Goal: Task Accomplishment & Management: Manage account settings

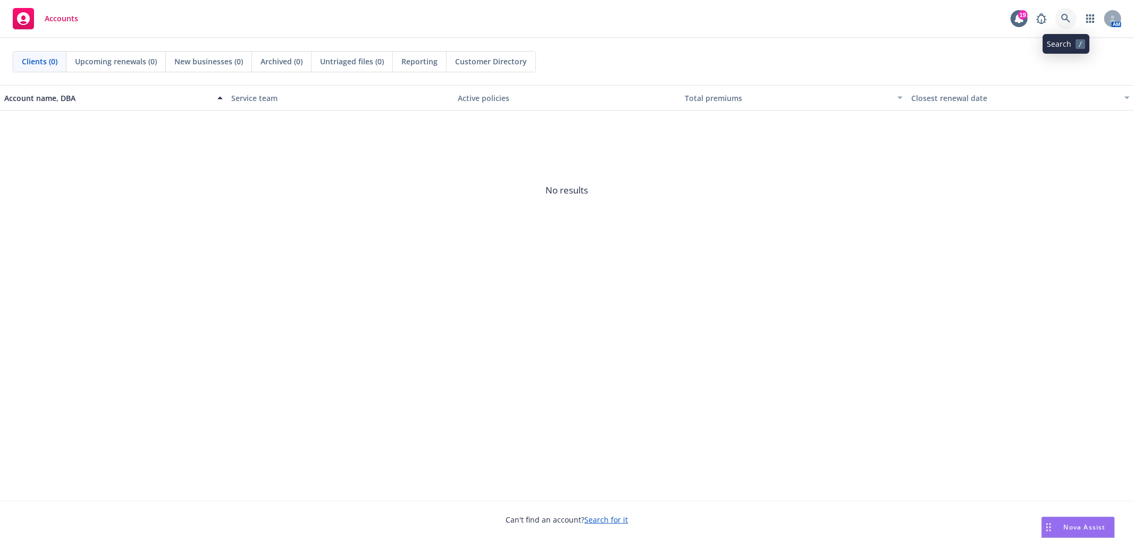
click at [1067, 14] on icon at bounding box center [1066, 19] width 10 height 10
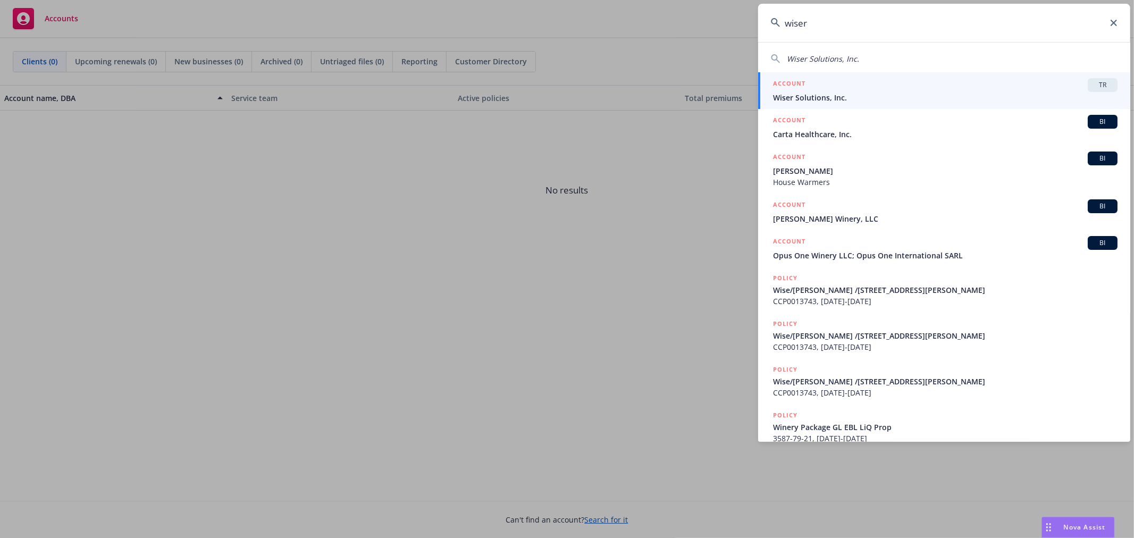
type input "wiser"
click at [902, 92] on span "Wiser Solutions, Inc." at bounding box center [945, 97] width 344 height 11
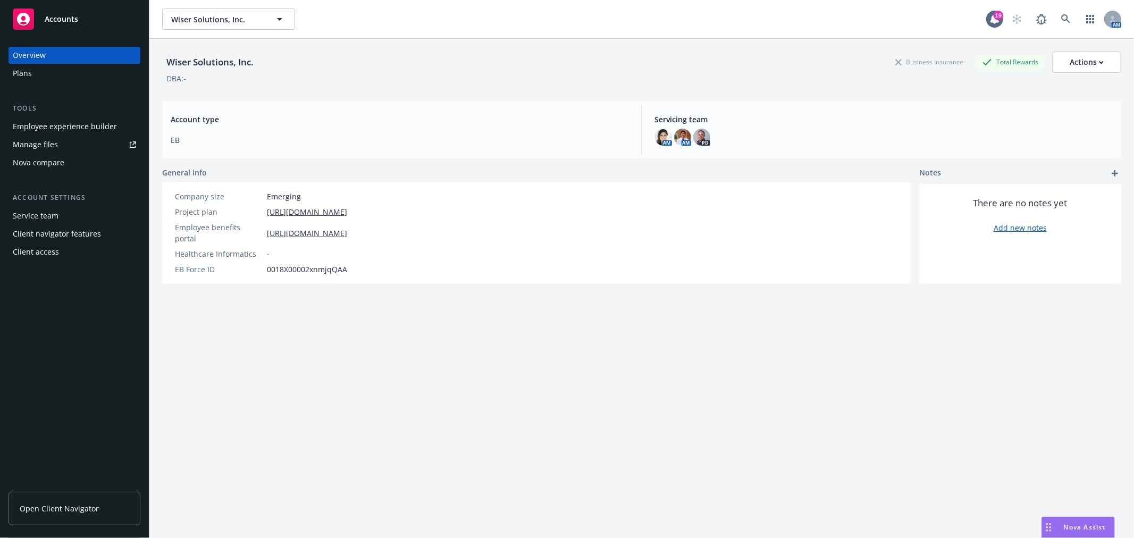
click at [69, 120] on div "Employee experience builder" at bounding box center [65, 126] width 104 height 17
click at [65, 77] on div "Plans" at bounding box center [74, 73] width 123 height 17
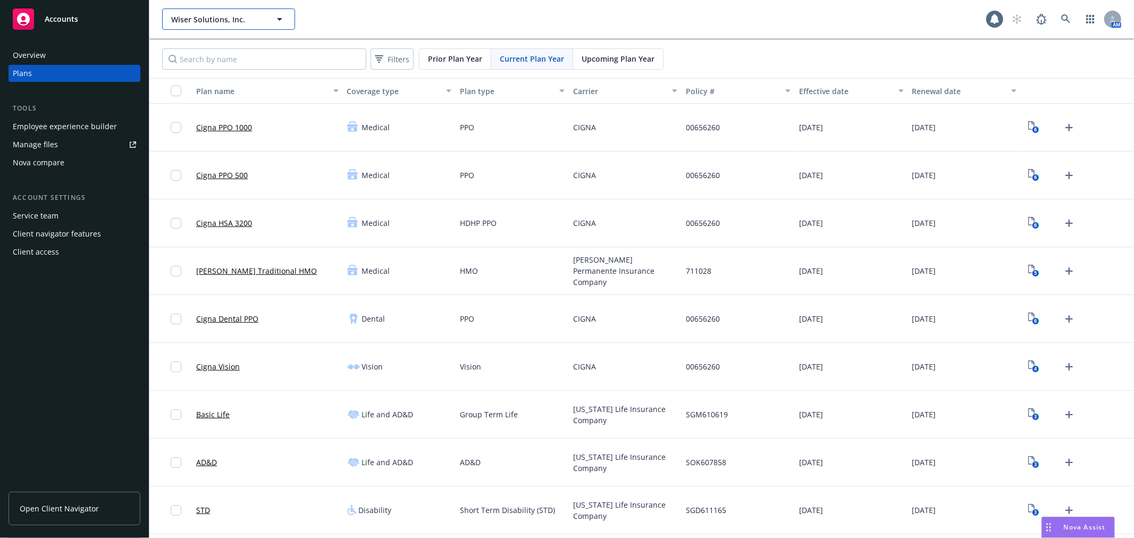
click at [204, 24] on span "Wiser Solutions, Inc." at bounding box center [217, 19] width 92 height 11
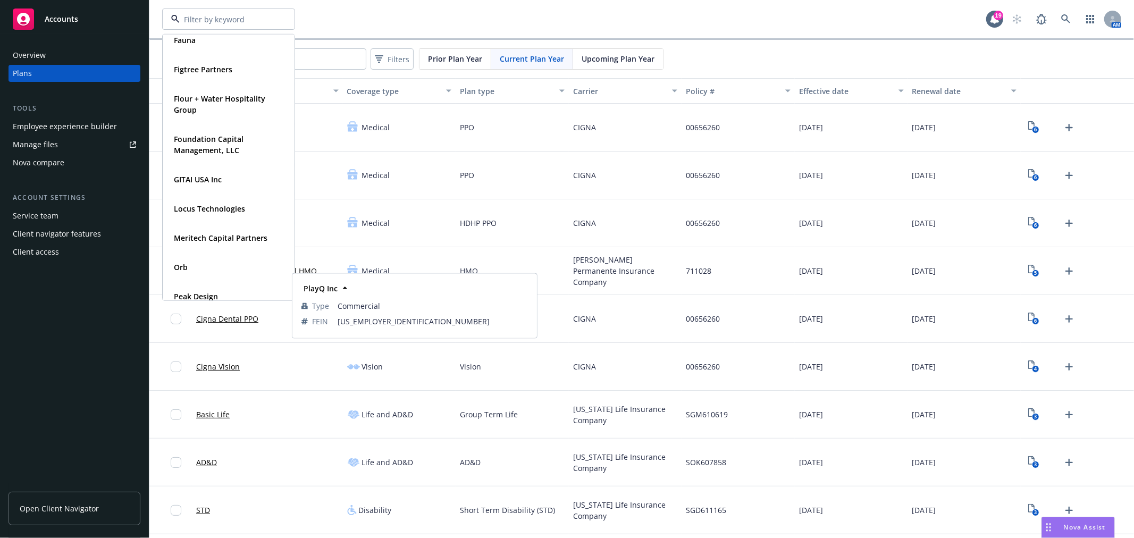
scroll to position [177, 0]
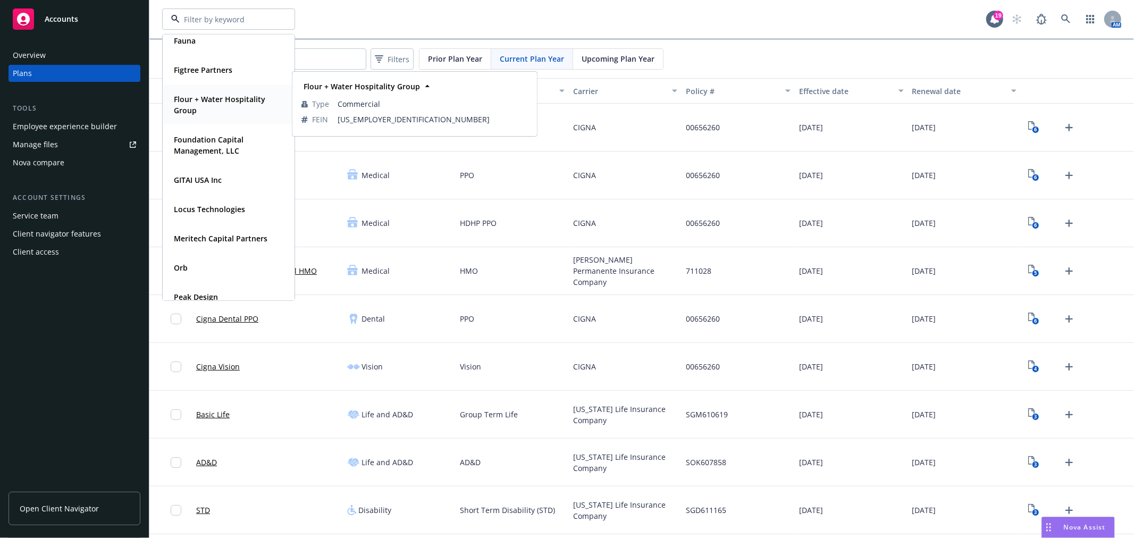
click at [218, 98] on strong "Flour + Water Hospitality Group" at bounding box center [219, 104] width 91 height 21
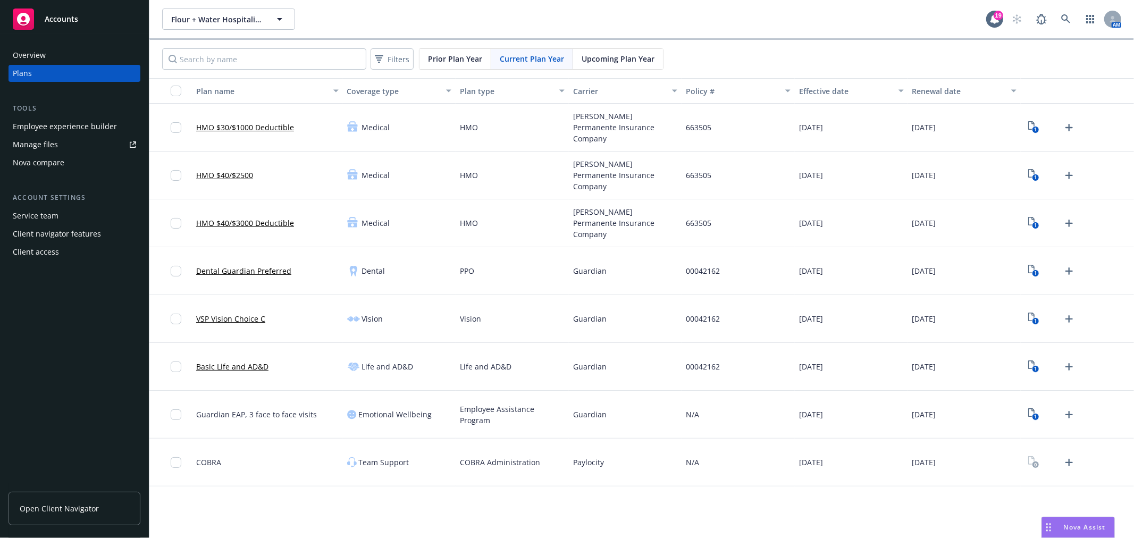
click at [51, 129] on div "Employee experience builder" at bounding box center [65, 126] width 104 height 17
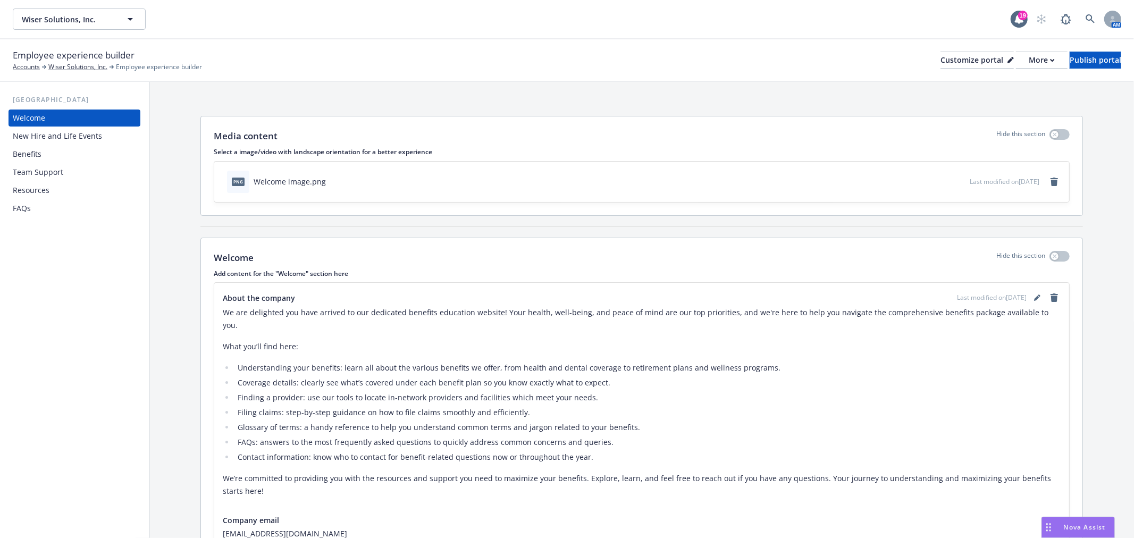
scroll to position [81, 0]
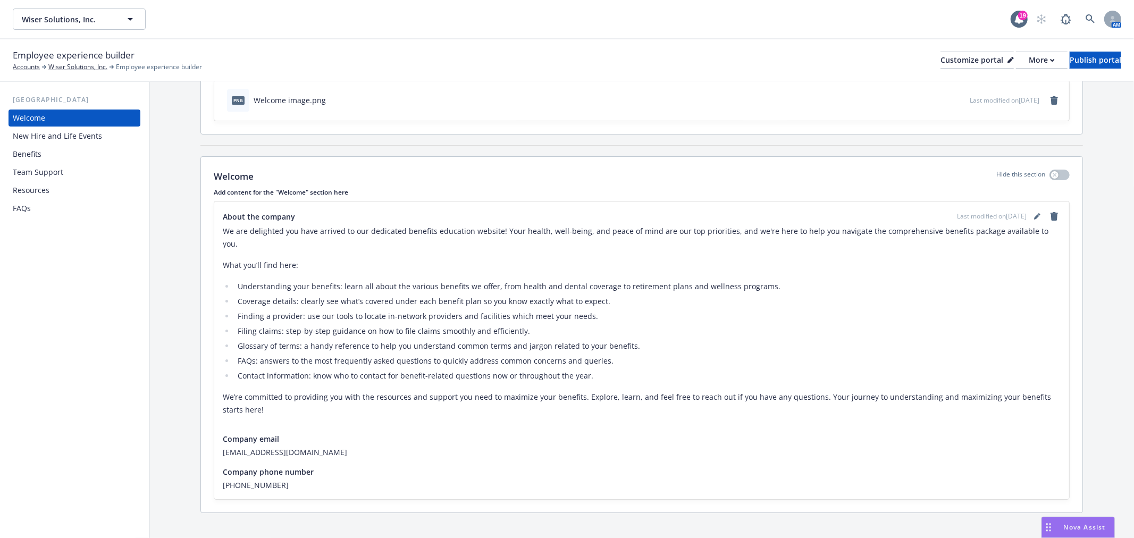
click at [56, 223] on div "USA Welcome New Hire and Life Events Benefits Team Support Resources FAQs" at bounding box center [74, 310] width 149 height 456
click at [57, 146] on div "Benefits" at bounding box center [74, 154] width 123 height 17
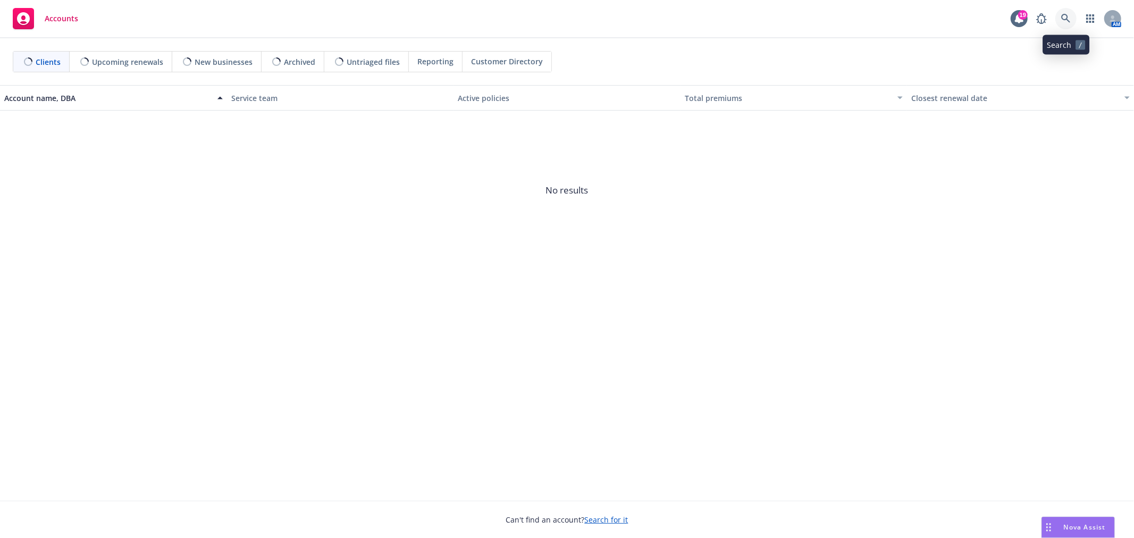
click at [1067, 22] on icon at bounding box center [1066, 19] width 10 height 10
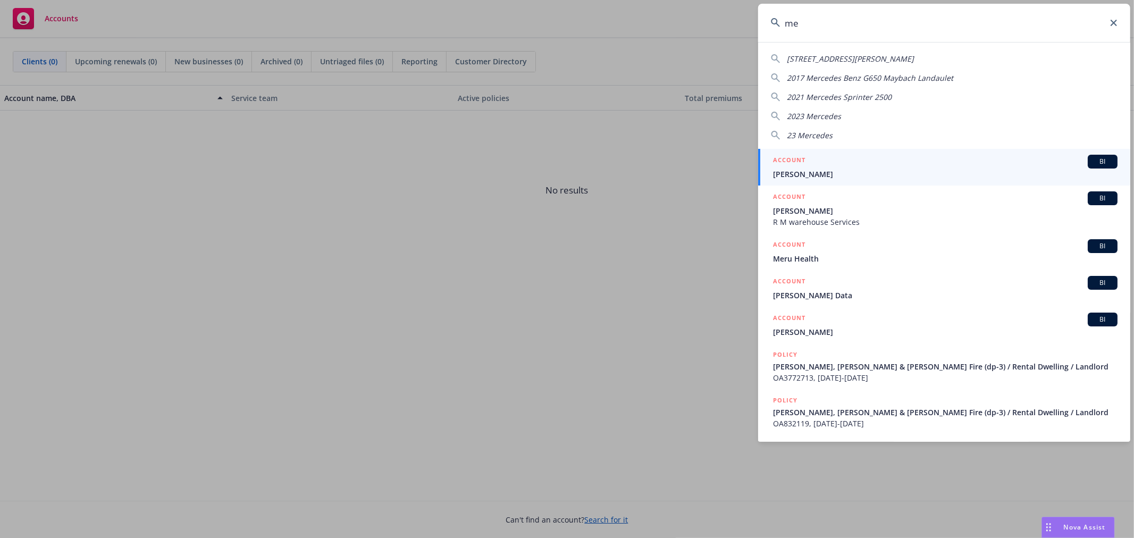
type input "m"
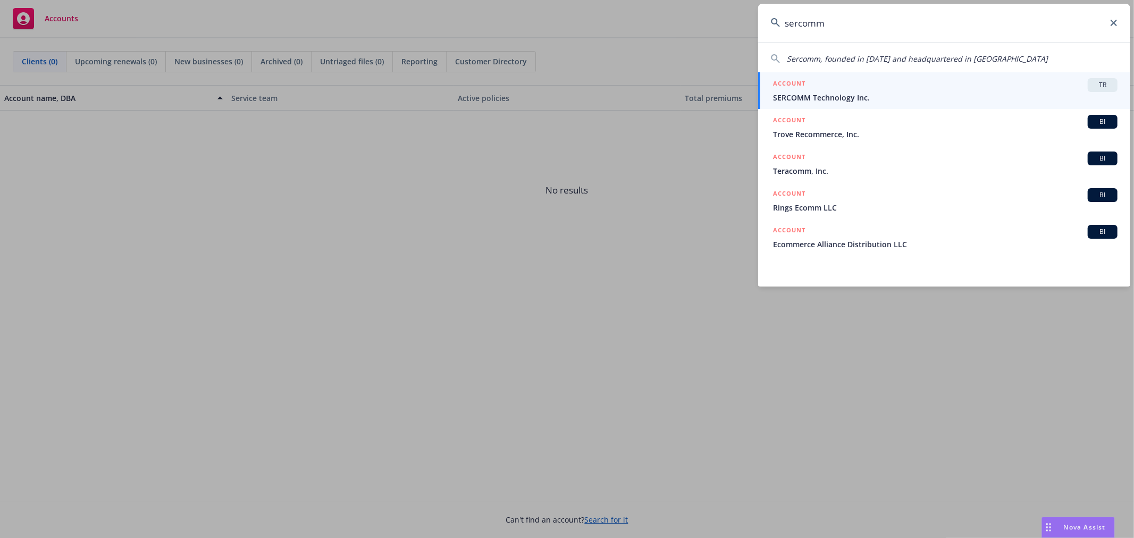
type input "sercomm"
click at [870, 97] on span "SERCOMM Technology Inc." at bounding box center [945, 97] width 344 height 11
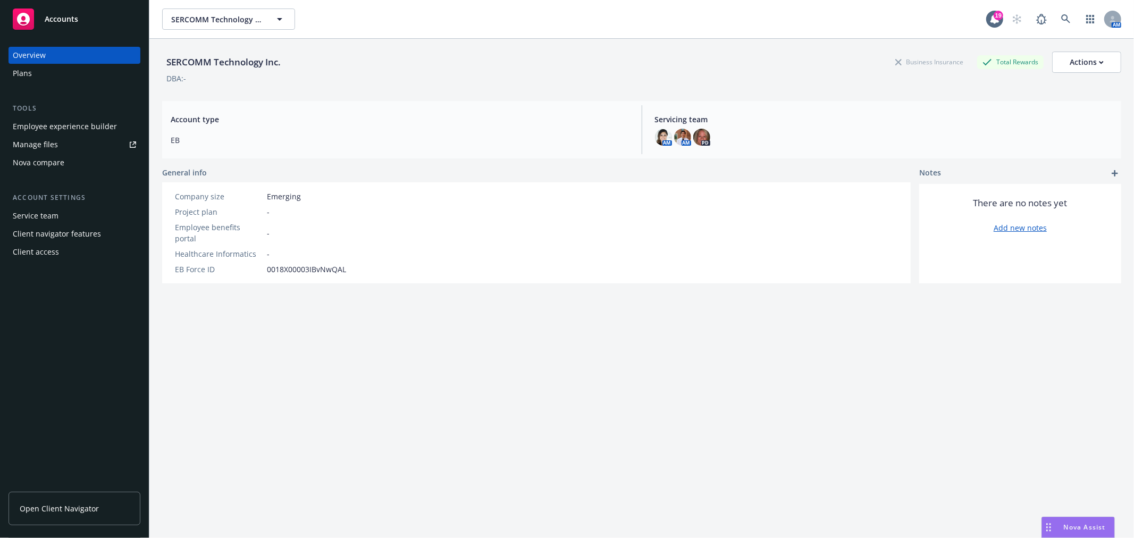
click at [91, 121] on div "Employee experience builder" at bounding box center [65, 126] width 104 height 17
click at [55, 249] on div "Client access" at bounding box center [36, 251] width 46 height 17
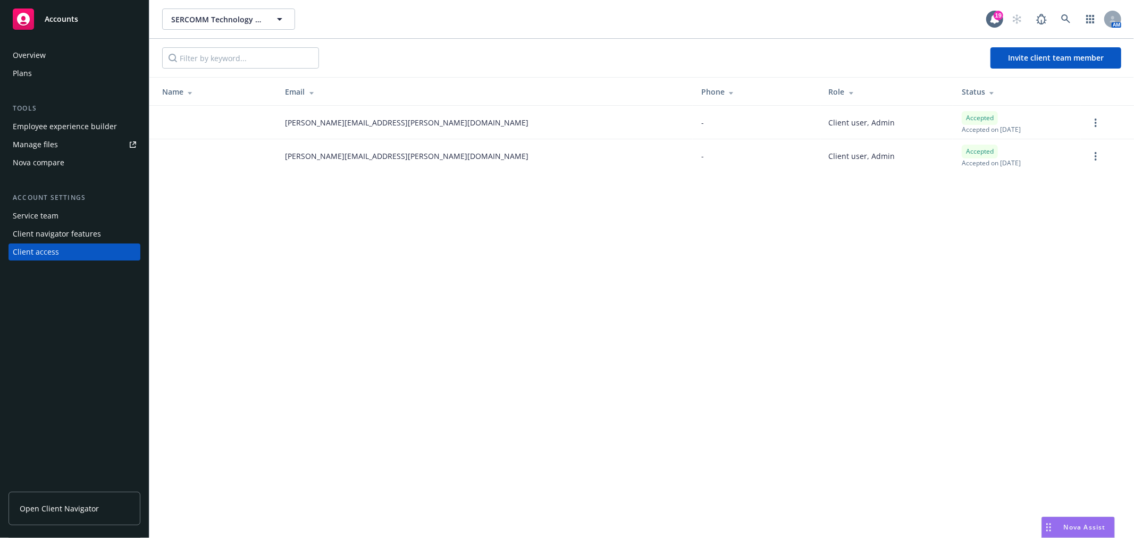
click at [48, 56] on div "Overview" at bounding box center [74, 55] width 123 height 17
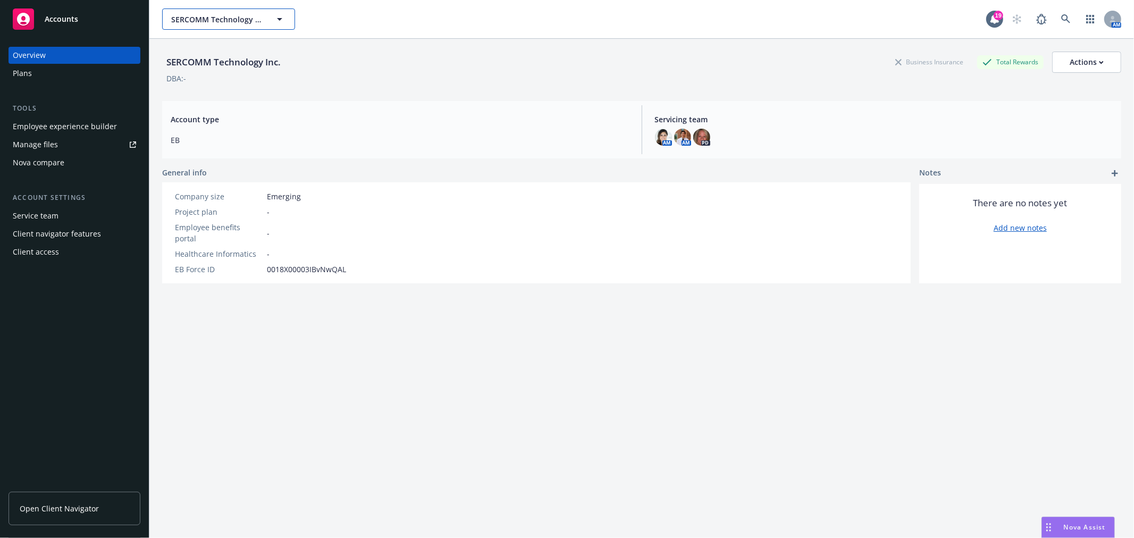
click at [245, 24] on button "SERCOMM Technology Inc." at bounding box center [228, 19] width 133 height 21
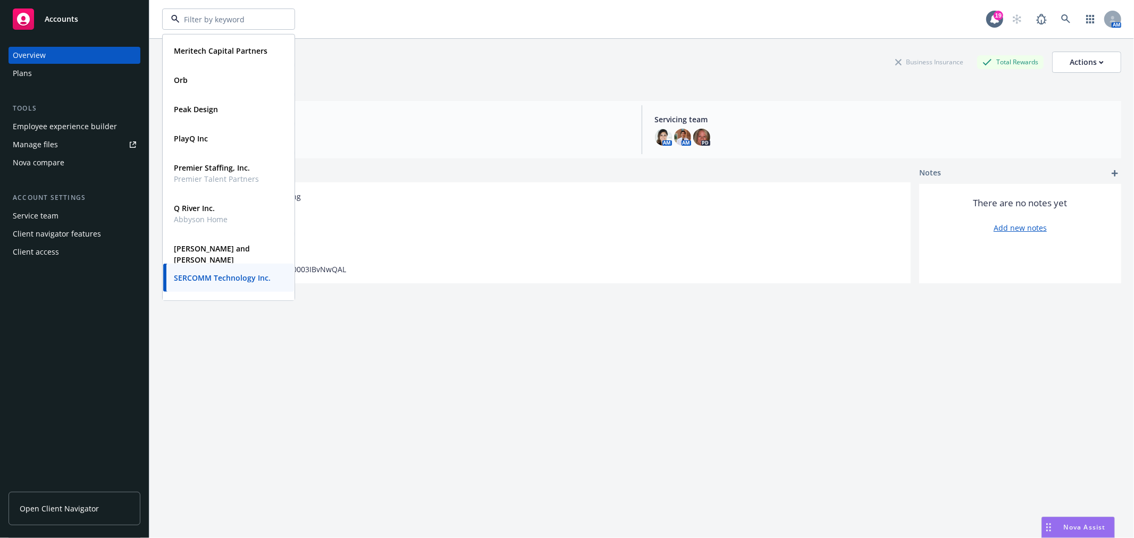
scroll to position [413, 0]
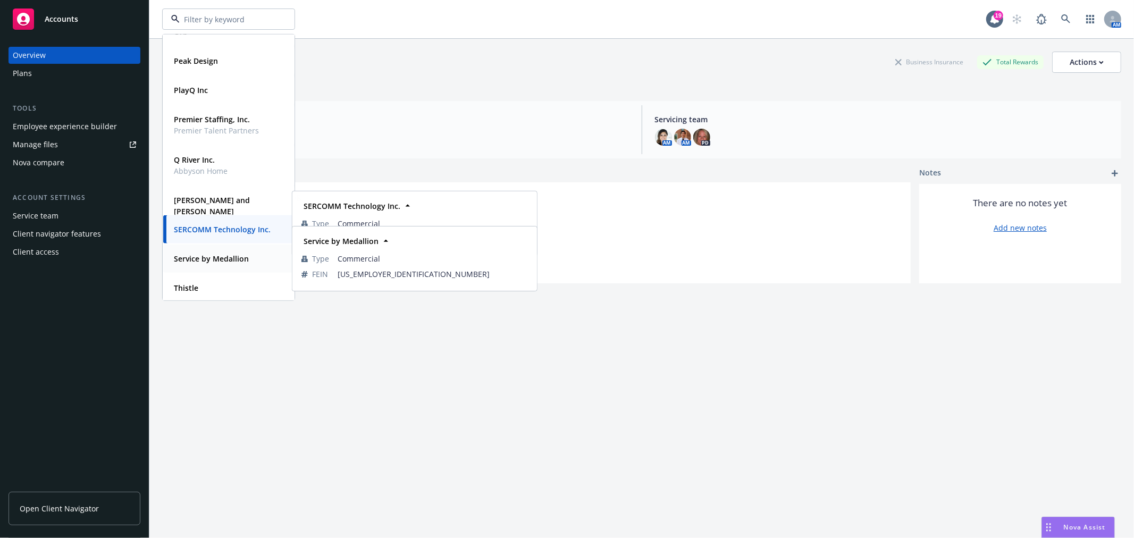
click at [215, 255] on strong "Service by Medallion" at bounding box center [211, 259] width 75 height 10
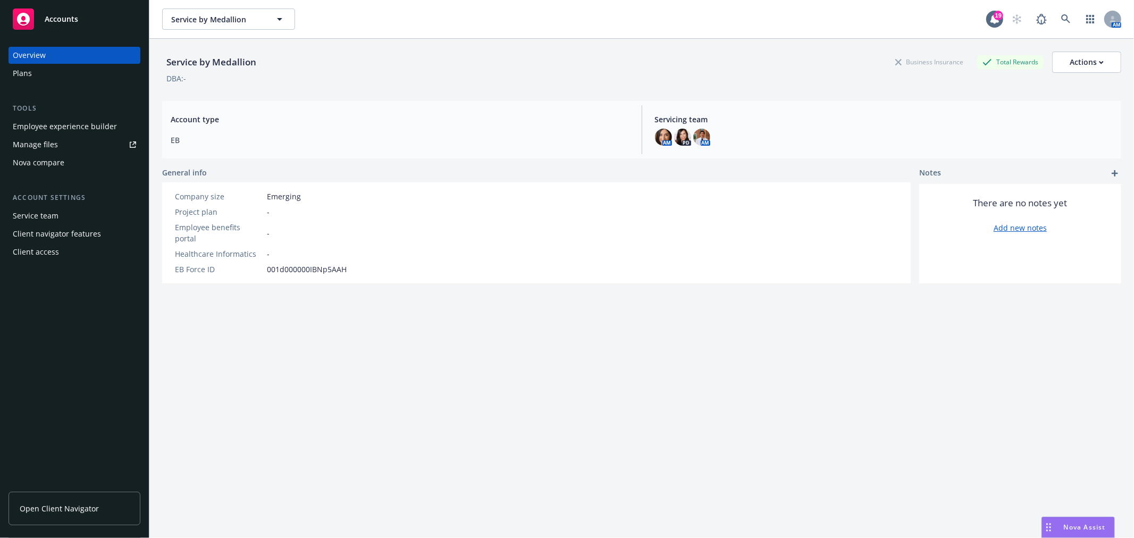
click at [63, 207] on div "Service team" at bounding box center [74, 215] width 123 height 17
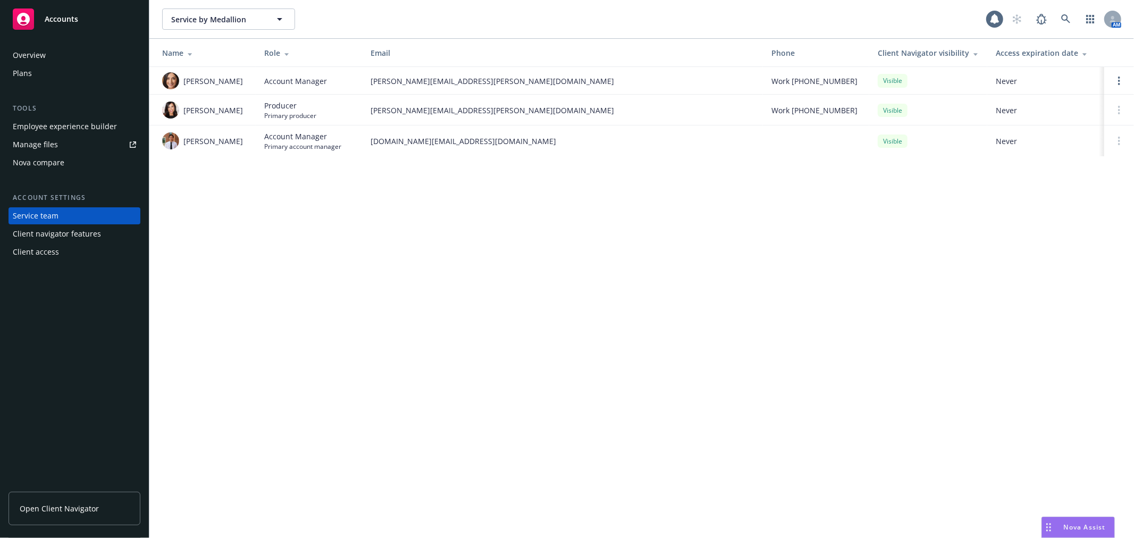
click at [61, 241] on div "Client navigator features" at bounding box center [57, 233] width 88 height 17
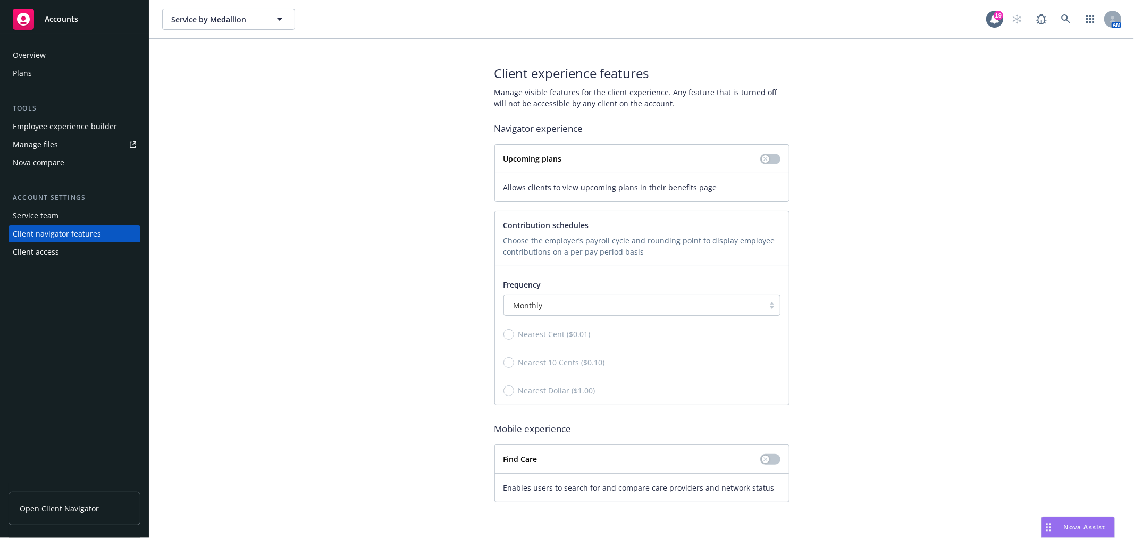
click at [52, 257] on div "Client access" at bounding box center [36, 251] width 46 height 17
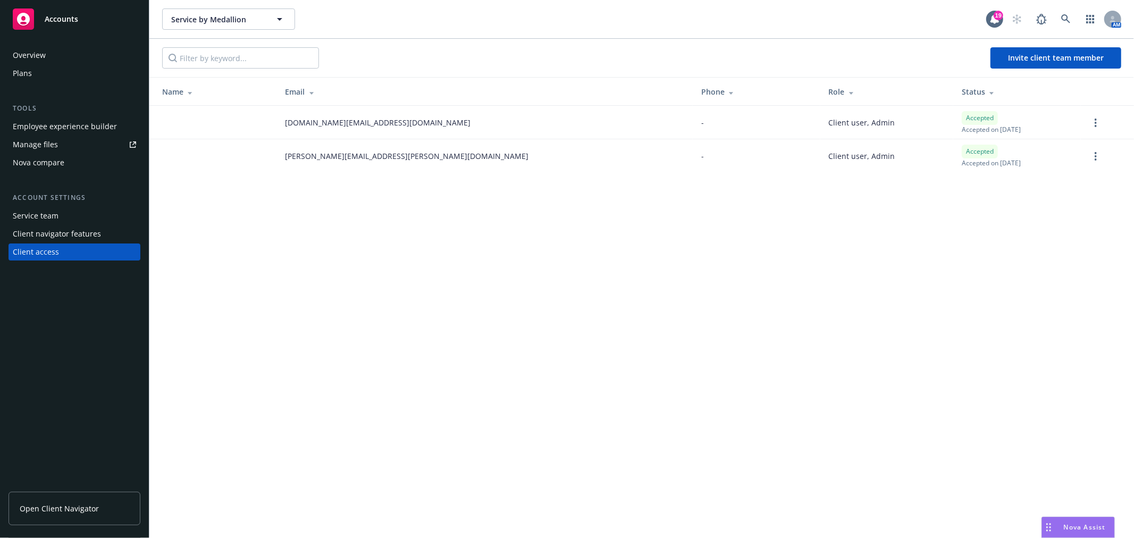
click at [76, 55] on div "Overview" at bounding box center [74, 55] width 123 height 17
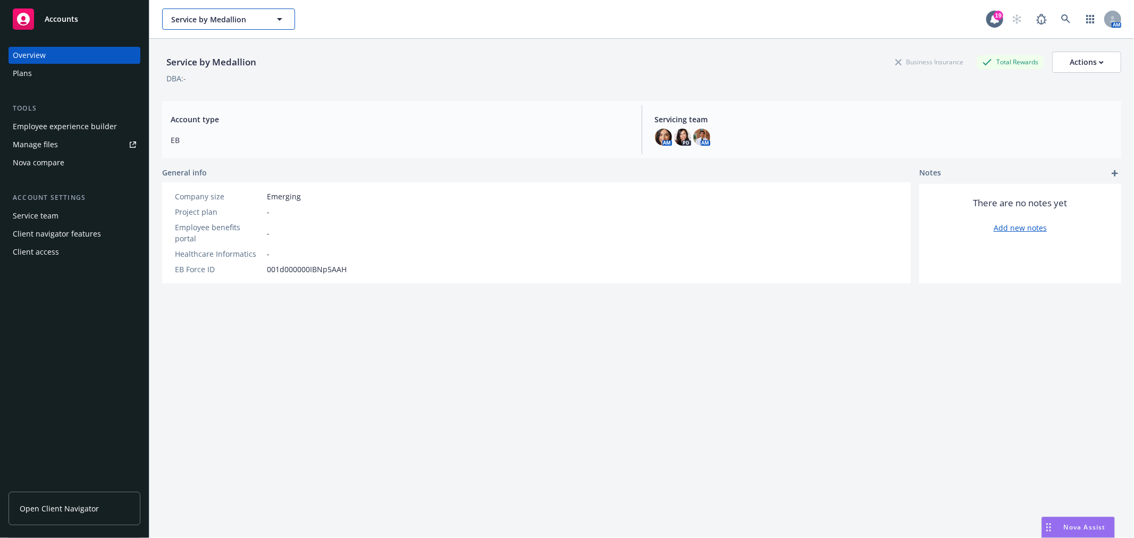
click at [269, 18] on button "Service by Medallion" at bounding box center [228, 19] width 133 height 21
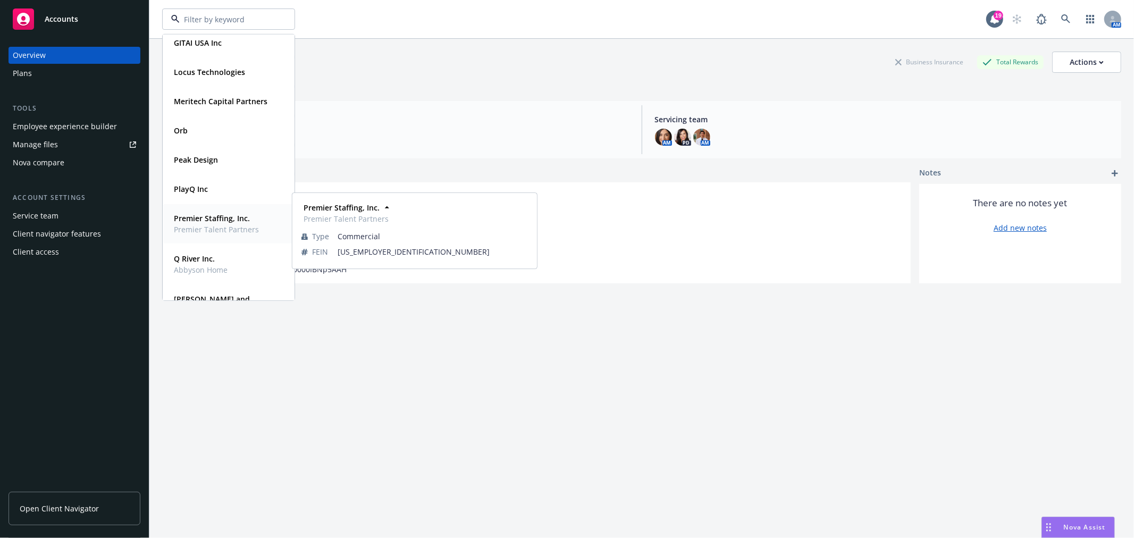
scroll to position [296, 0]
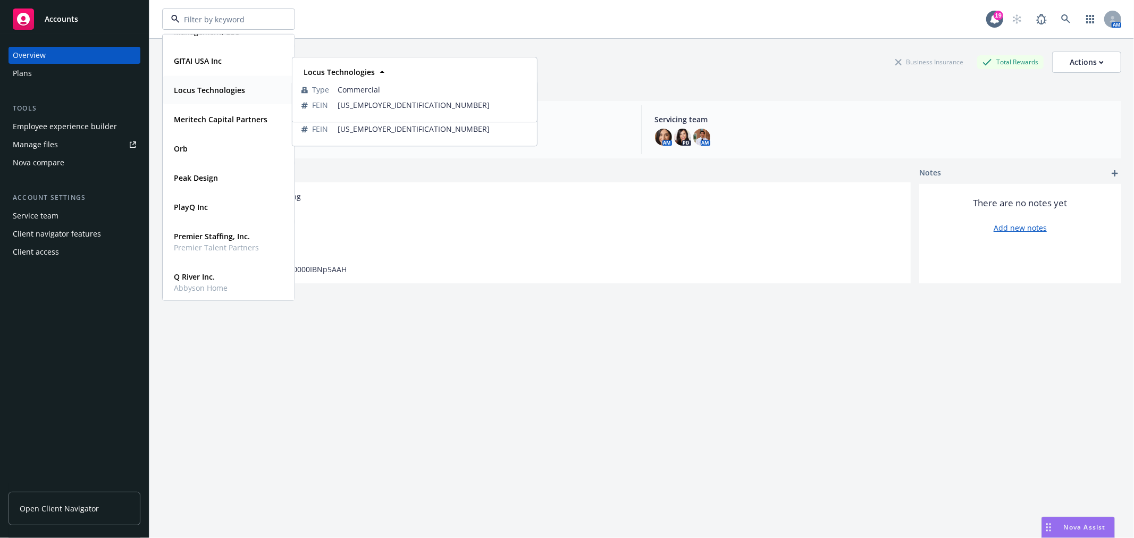
click at [232, 96] on div "Locus Technologies" at bounding box center [209, 89] width 78 height 15
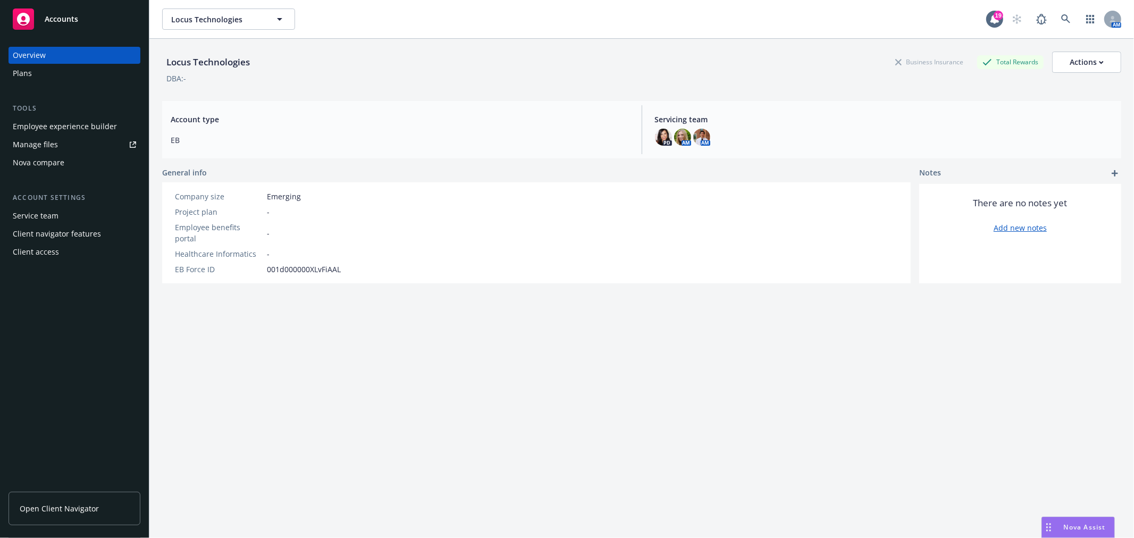
click at [60, 252] on div "Client access" at bounding box center [74, 251] width 123 height 17
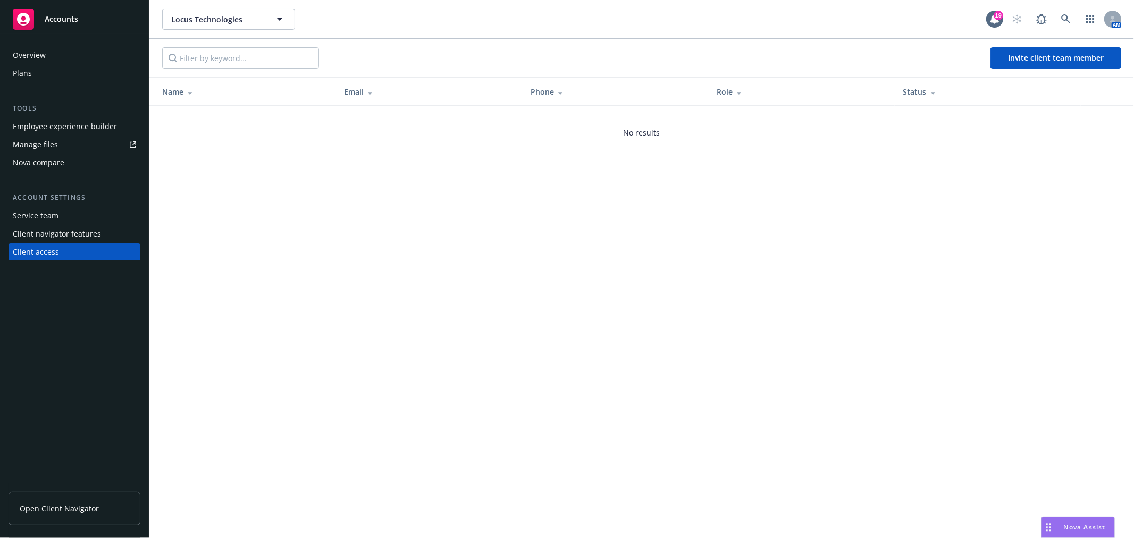
click at [81, 62] on div "Overview" at bounding box center [74, 55] width 123 height 17
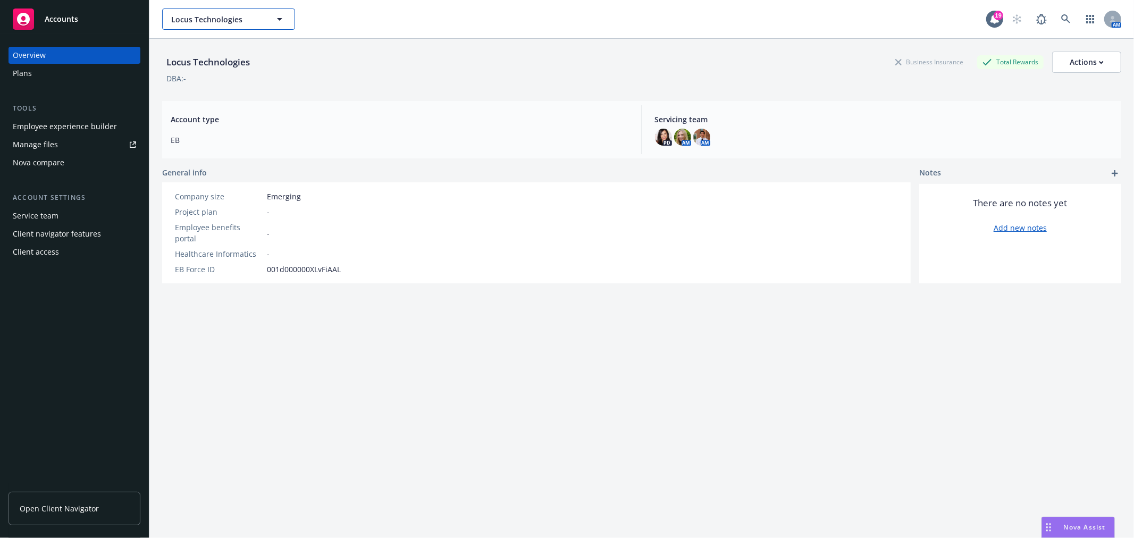
click at [198, 24] on span "Locus Technologies" at bounding box center [217, 19] width 92 height 11
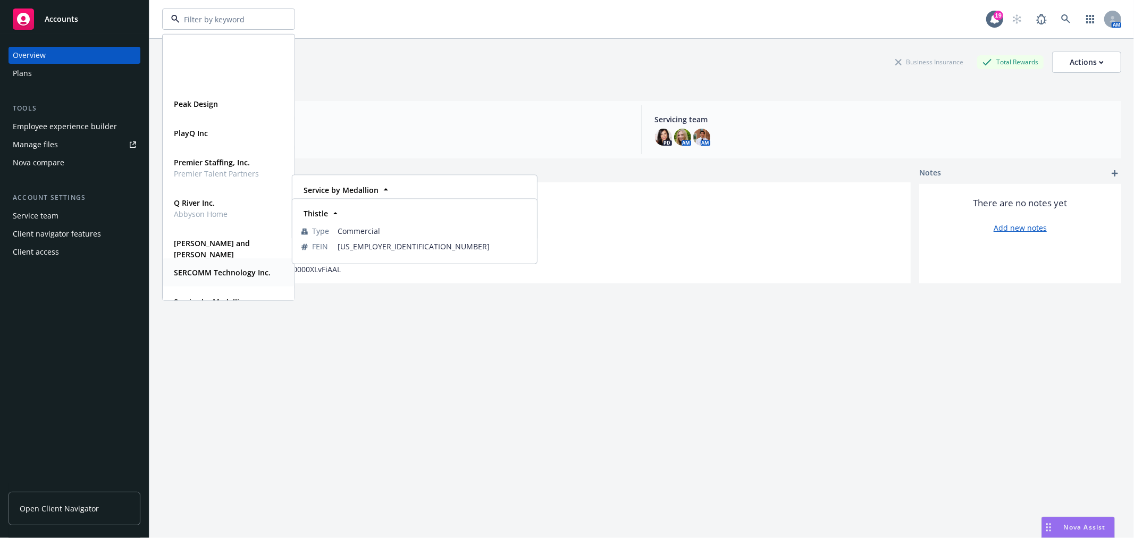
scroll to position [119, 0]
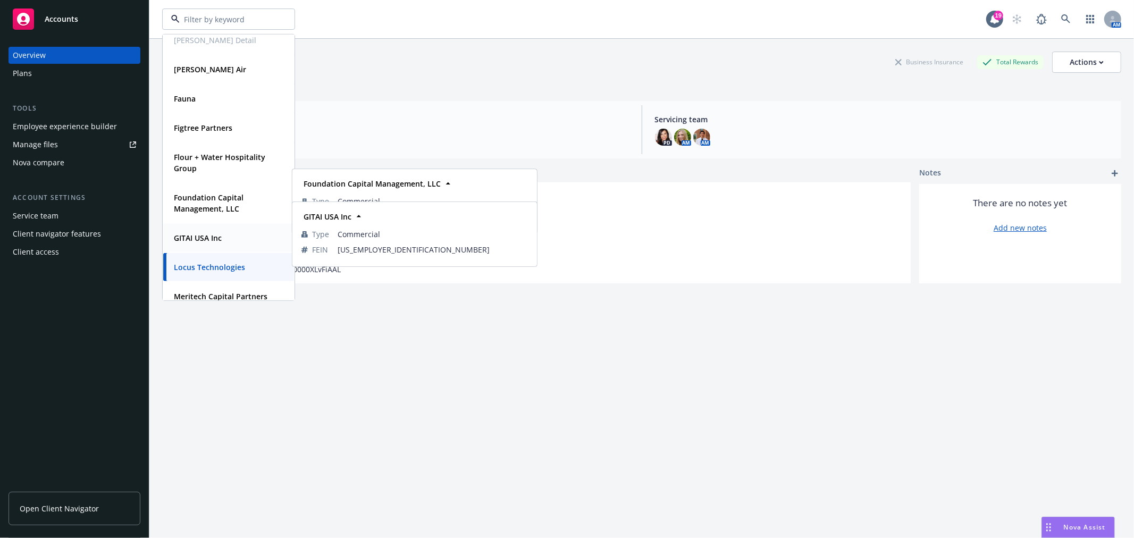
click at [206, 234] on strong "GITAI USA Inc" at bounding box center [198, 238] width 48 height 10
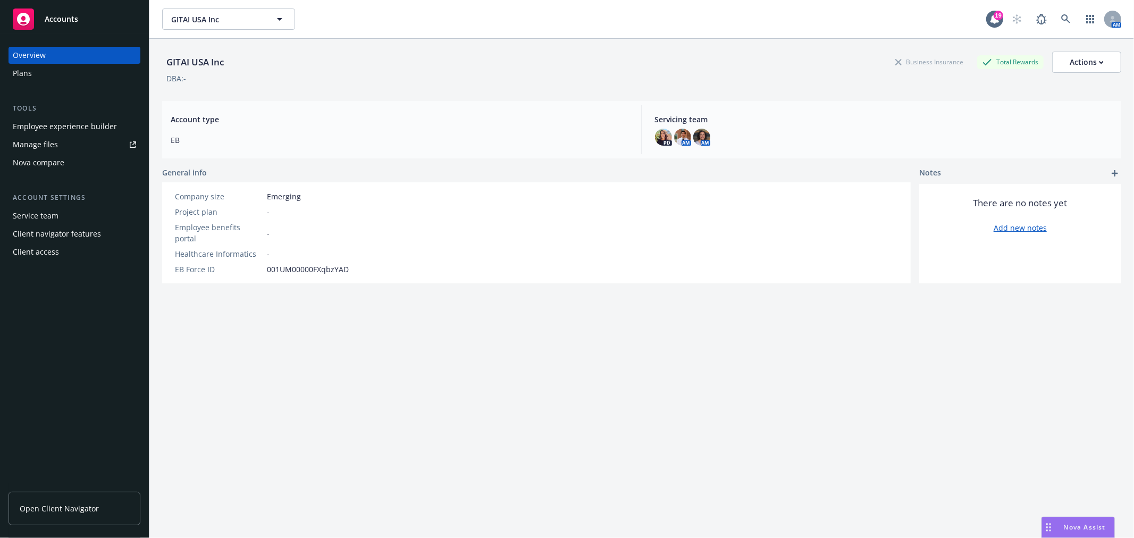
click at [56, 251] on div "Client access" at bounding box center [36, 251] width 46 height 17
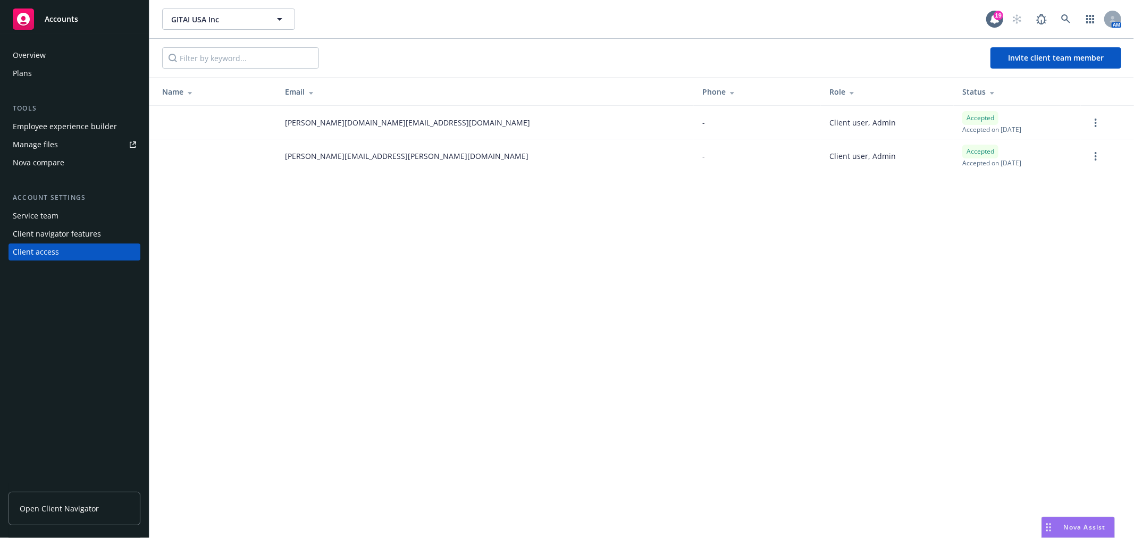
click at [77, 81] on div "Plans" at bounding box center [74, 73] width 123 height 17
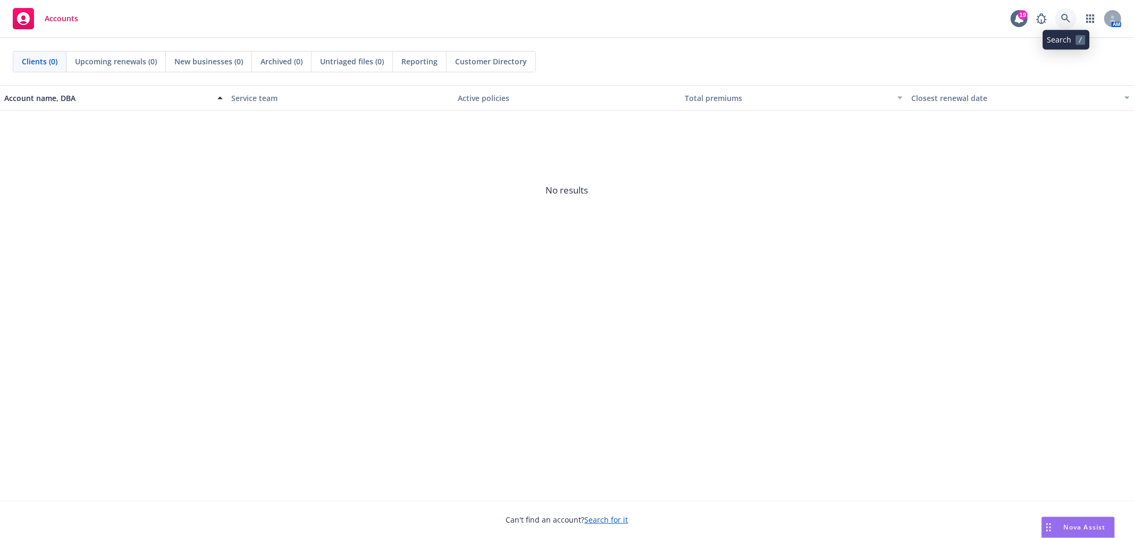
click at [1066, 16] on icon at bounding box center [1066, 19] width 10 height 10
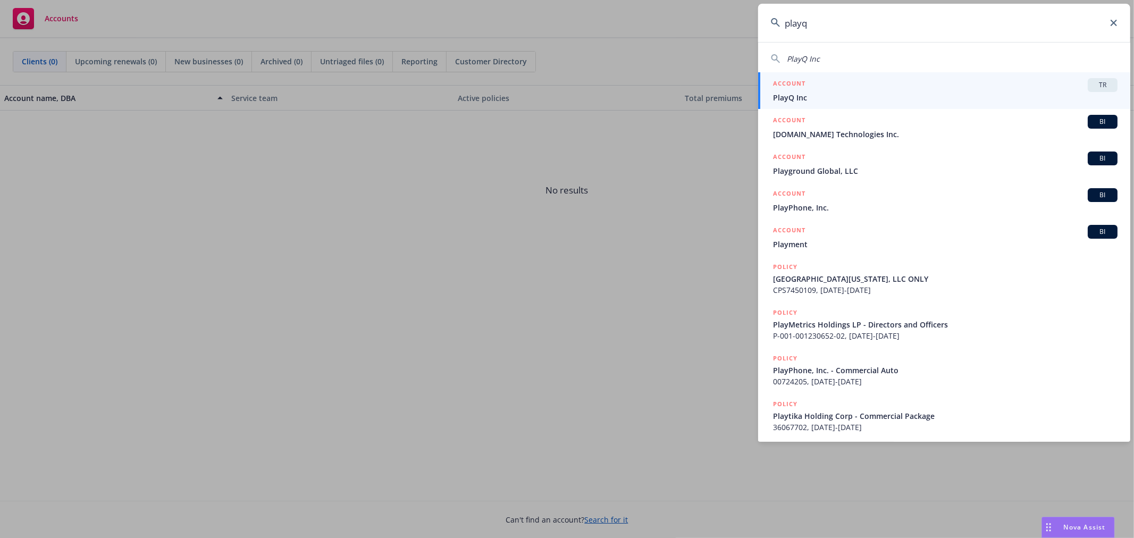
type input "playq"
click at [863, 102] on span "PlayQ Inc" at bounding box center [945, 97] width 344 height 11
